Goal: Navigation & Orientation: Go to known website

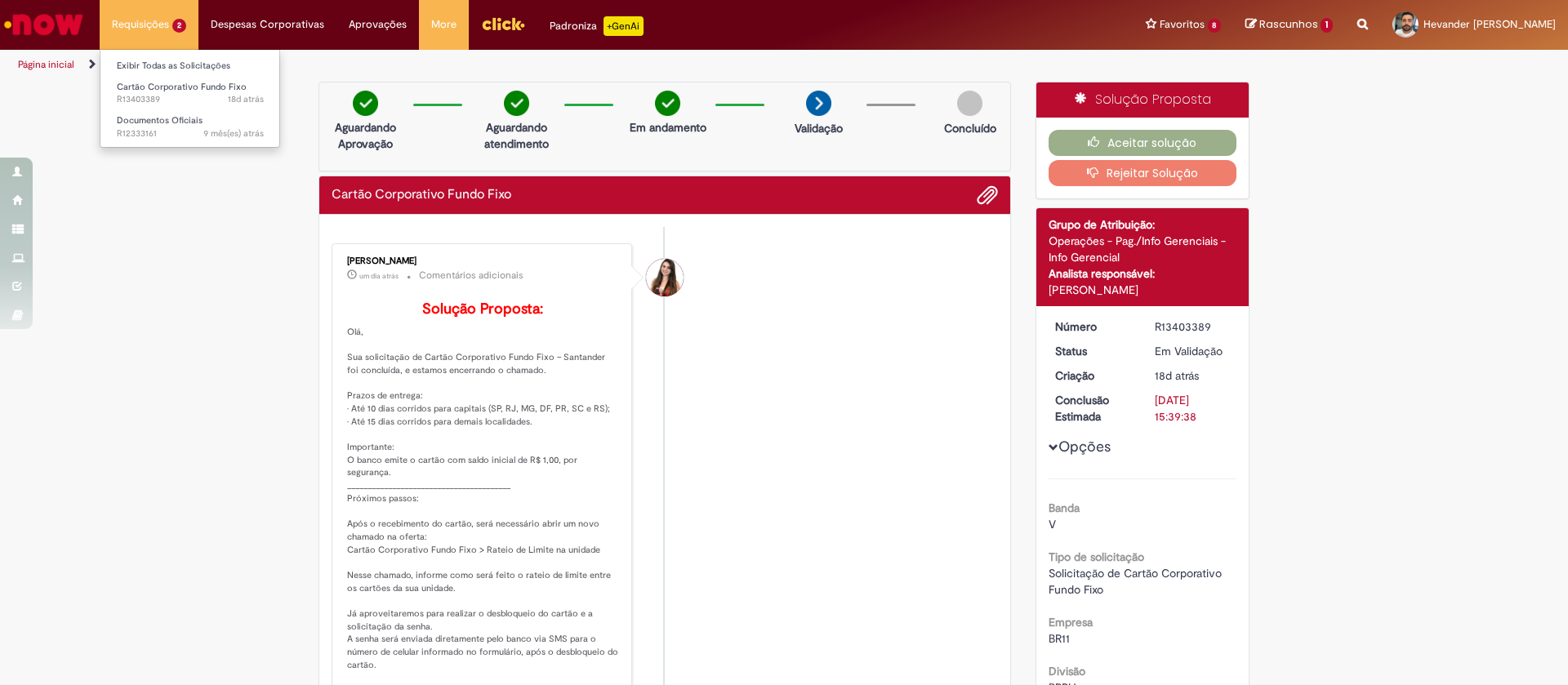
scroll to position [100, 0]
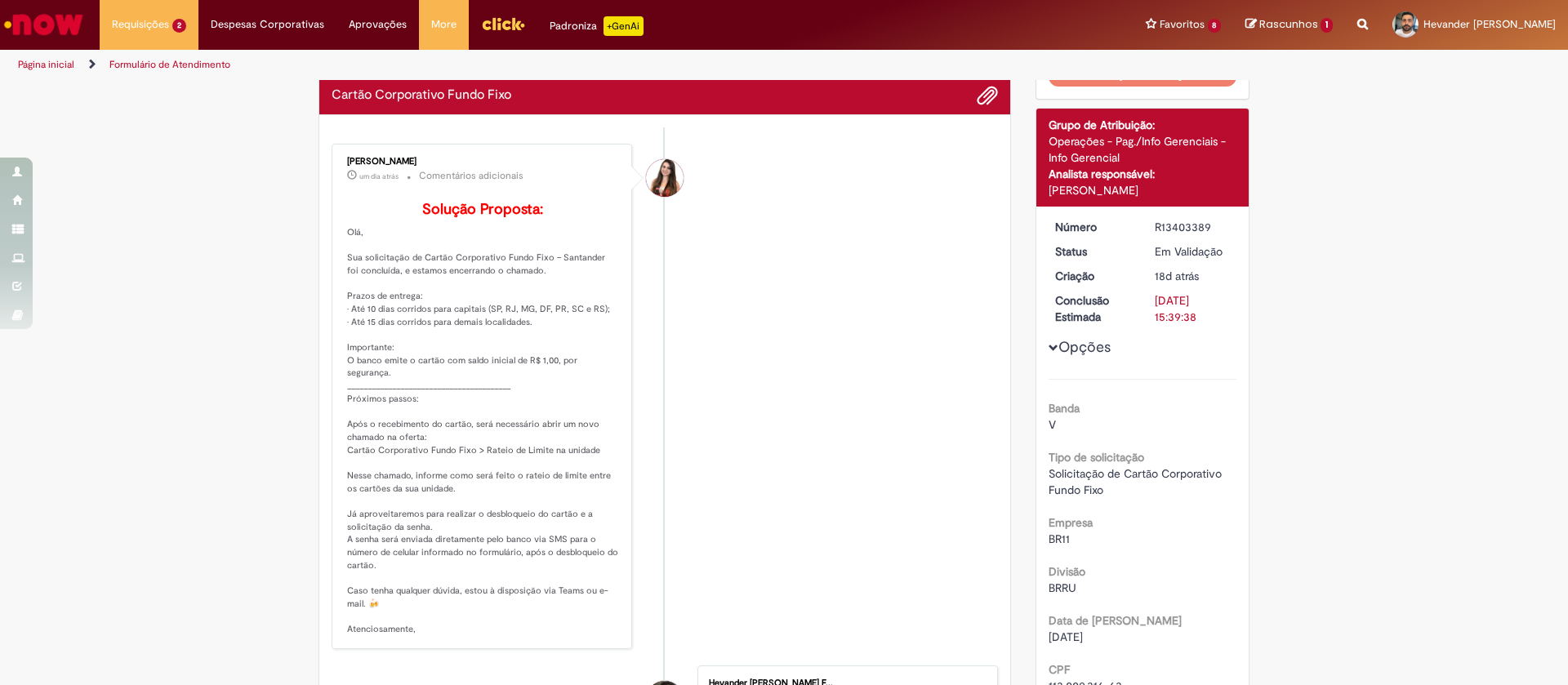
click at [57, 25] on img "Ir para a Homepage" at bounding box center [44, 25] width 84 height 33
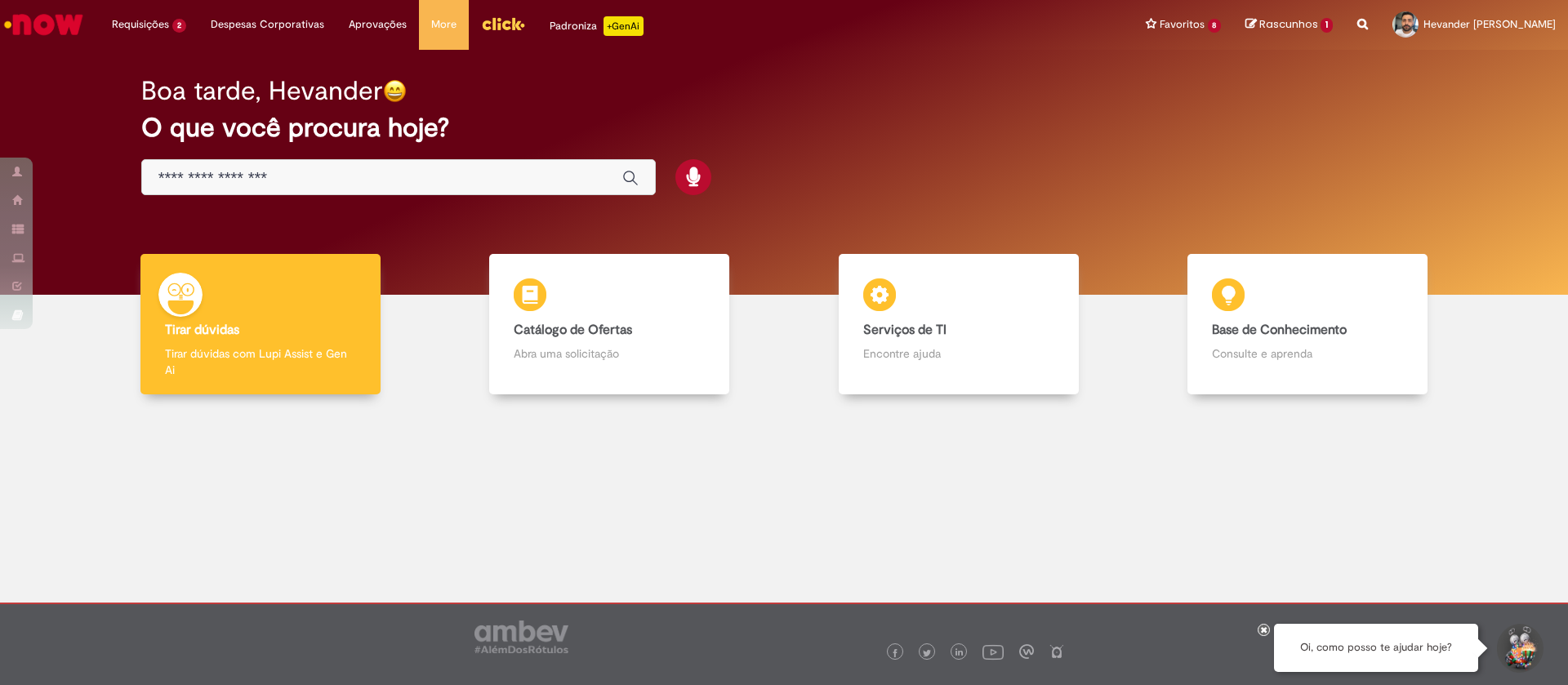
click at [46, 12] on img "Ir para a Homepage" at bounding box center [44, 25] width 84 height 33
